Goal: Transaction & Acquisition: Purchase product/service

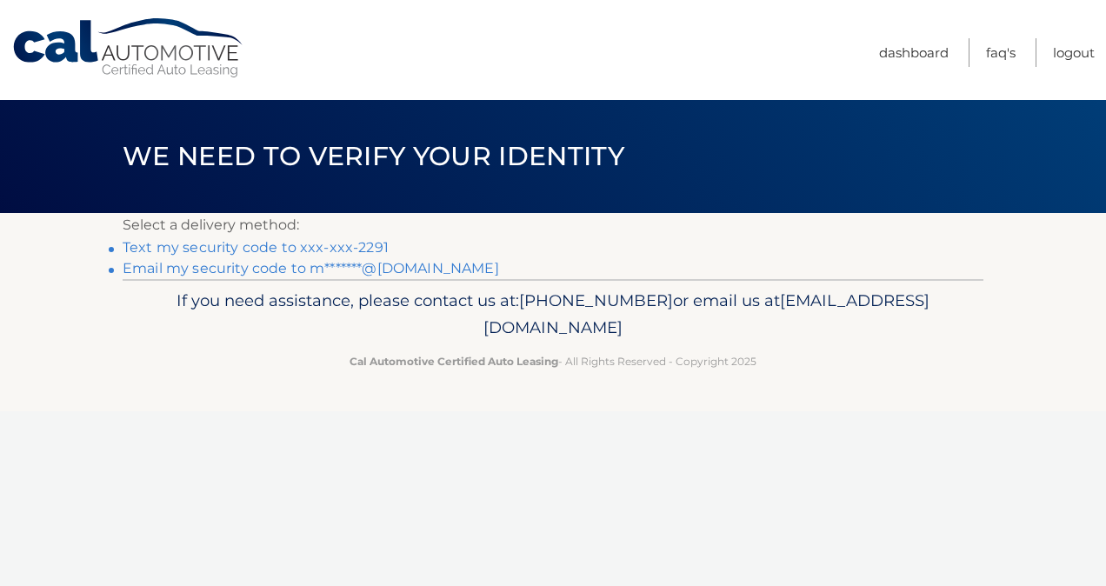
click at [268, 245] on link "Text my security code to xxx-xxx-2291" at bounding box center [256, 247] width 266 height 17
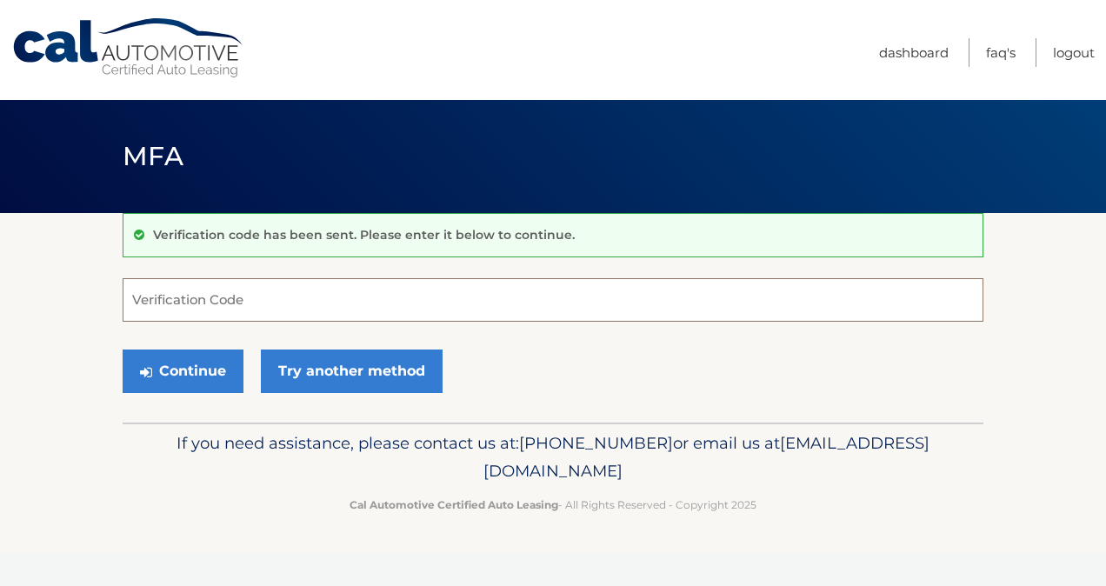
click at [257, 282] on input "Verification Code" at bounding box center [553, 299] width 861 height 43
type input "176611"
click at [169, 390] on button "Continue" at bounding box center [183, 371] width 121 height 43
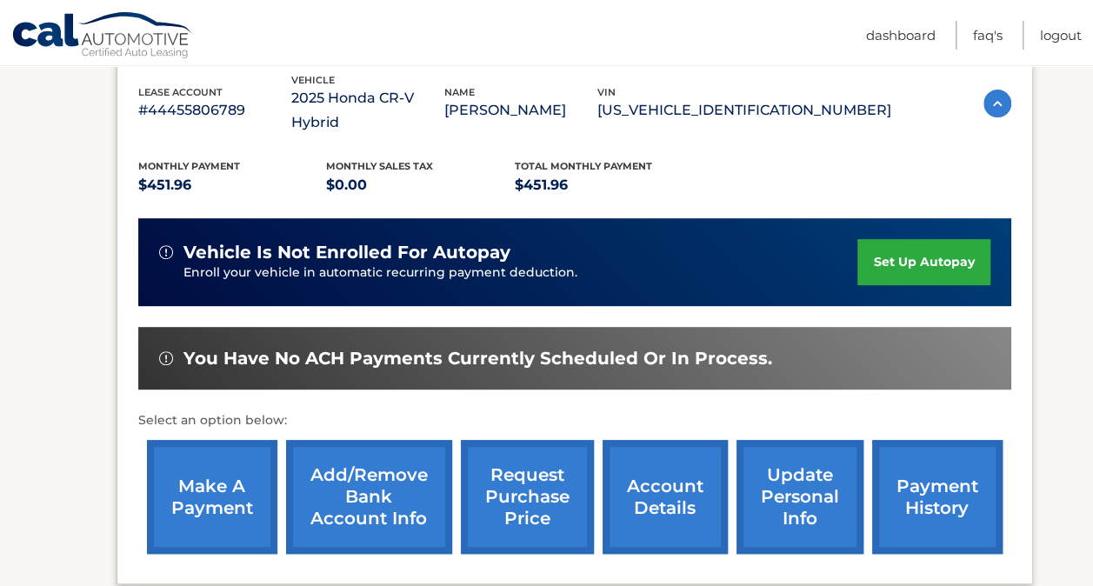
scroll to position [348, 0]
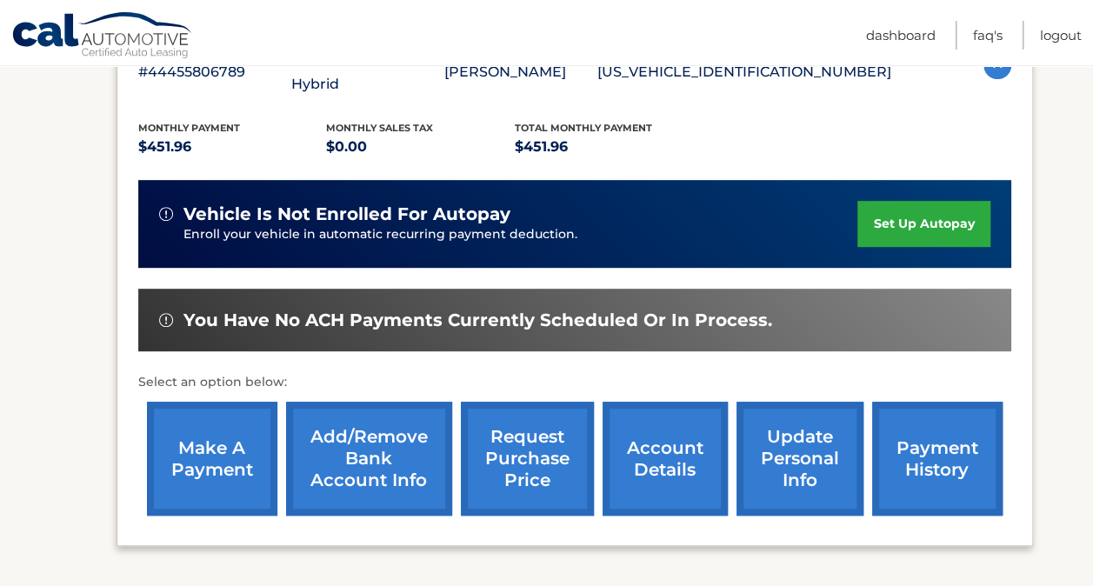
click at [228, 430] on link "make a payment" at bounding box center [212, 459] width 130 height 114
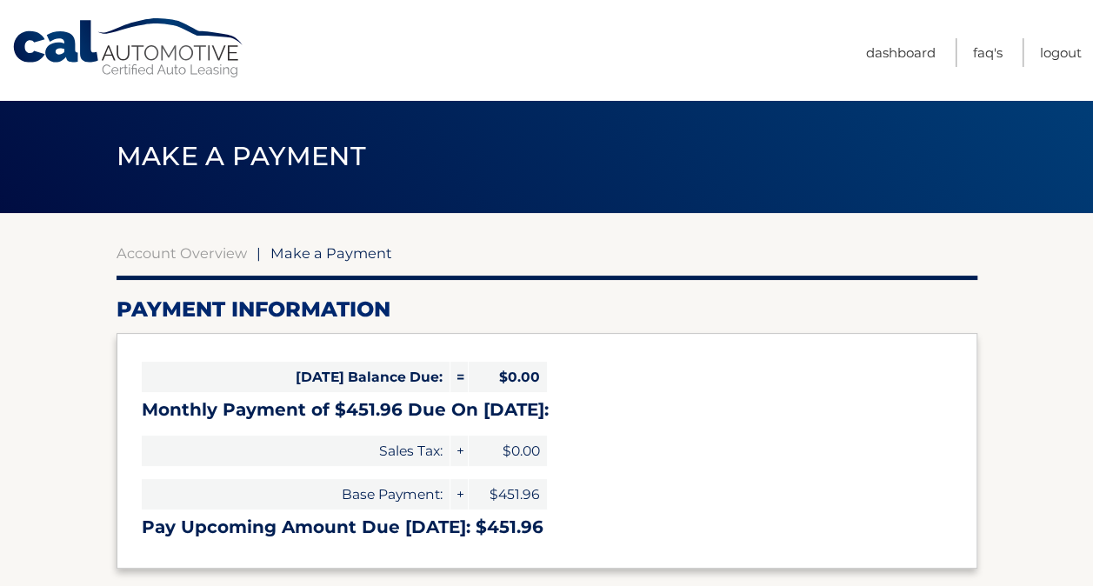
select select "YTU5ODRmNjYtMTMxYy00NzE3LTg5MTEtNTlmMzU4NjMzMTc2"
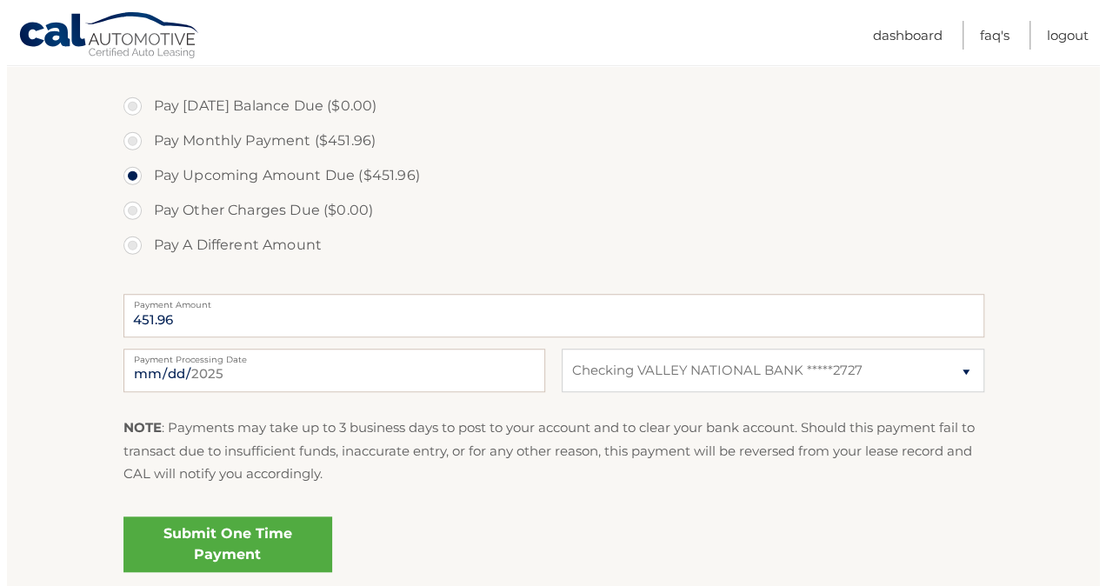
scroll to position [522, 0]
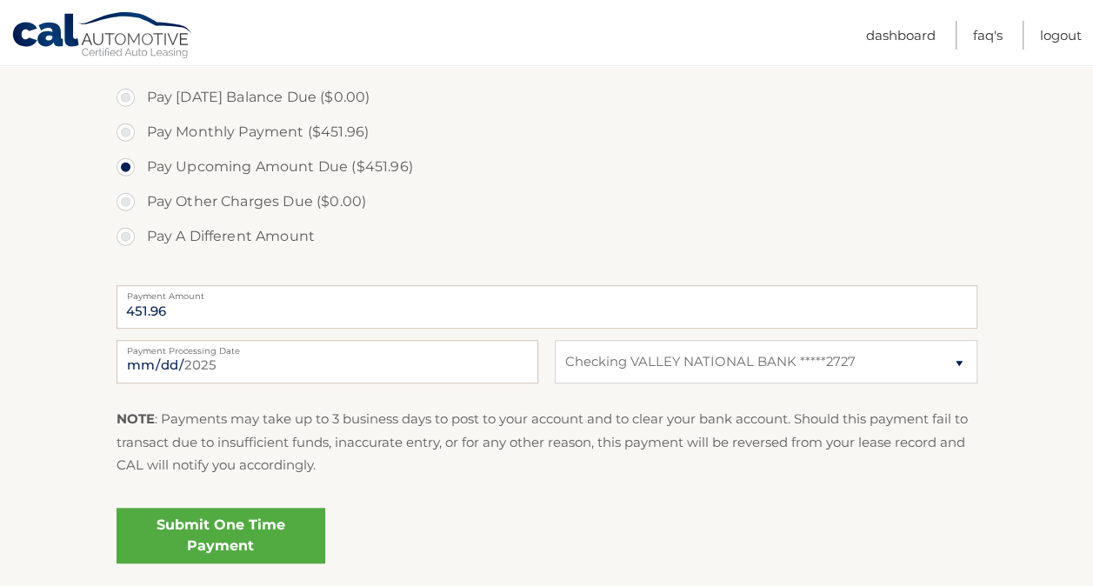
click at [283, 544] on link "Submit One Time Payment" at bounding box center [221, 536] width 209 height 56
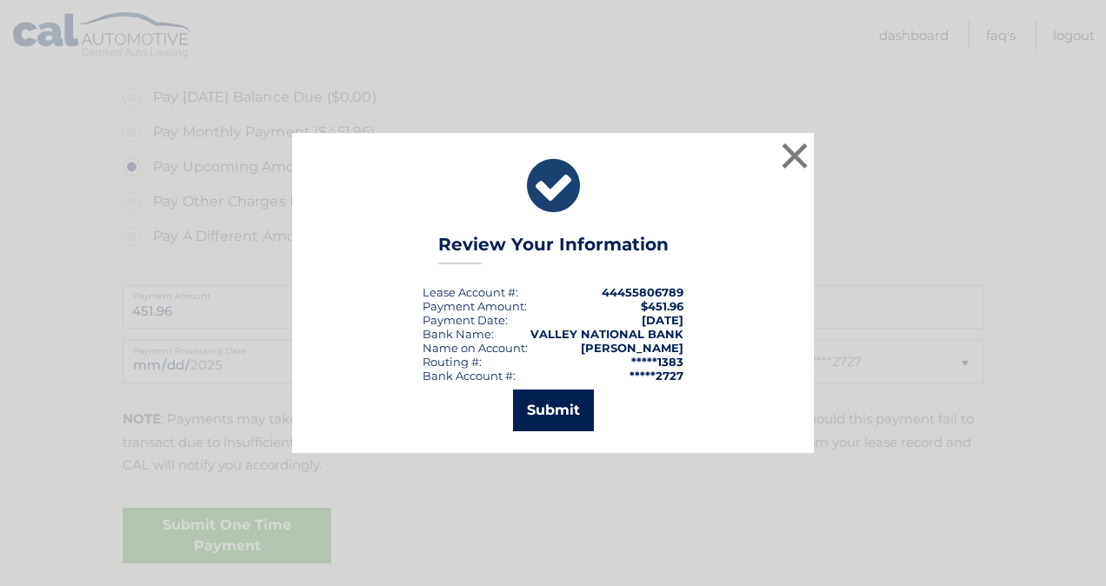
click at [544, 409] on button "Submit" at bounding box center [553, 411] width 81 height 42
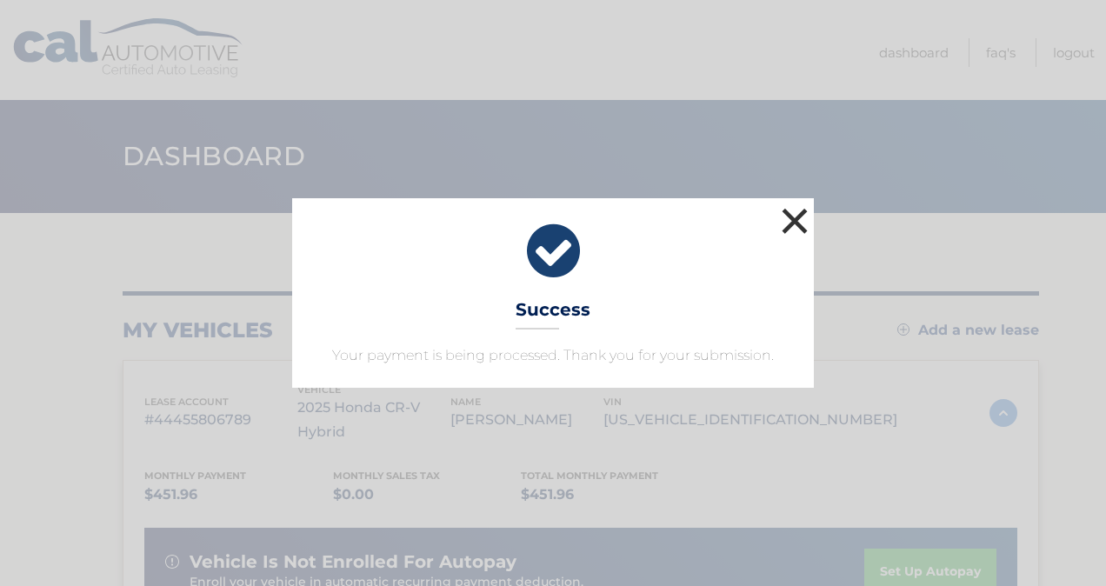
drag, startPoint x: 808, startPoint y: 222, endPoint x: 817, endPoint y: 223, distance: 9.6
click at [809, 221] on button "×" at bounding box center [794, 220] width 35 height 35
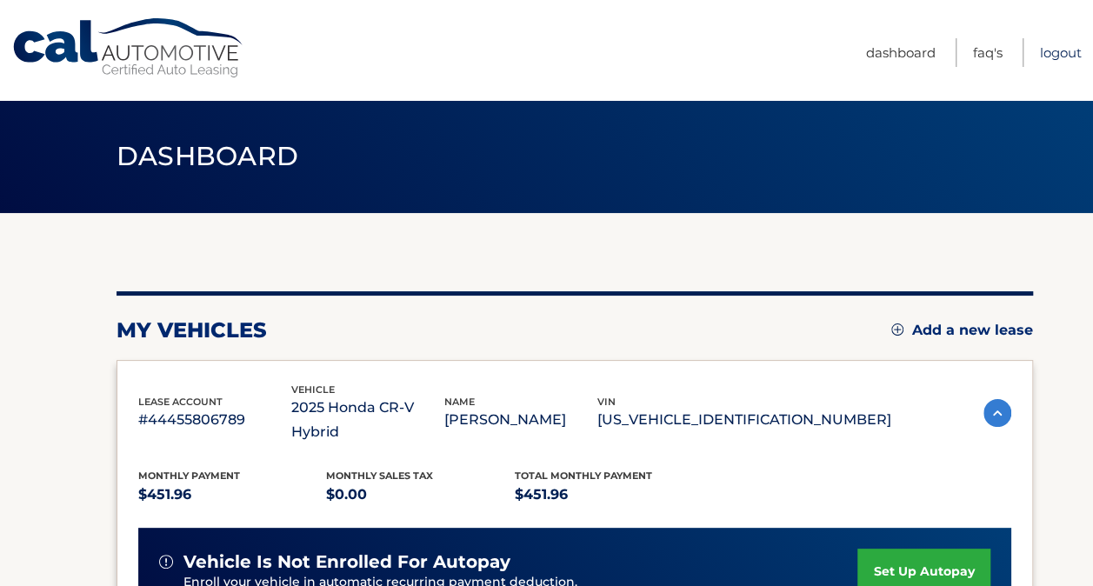
click at [1068, 49] on link "Logout" at bounding box center [1061, 52] width 42 height 29
